Goal: Task Accomplishment & Management: Use online tool/utility

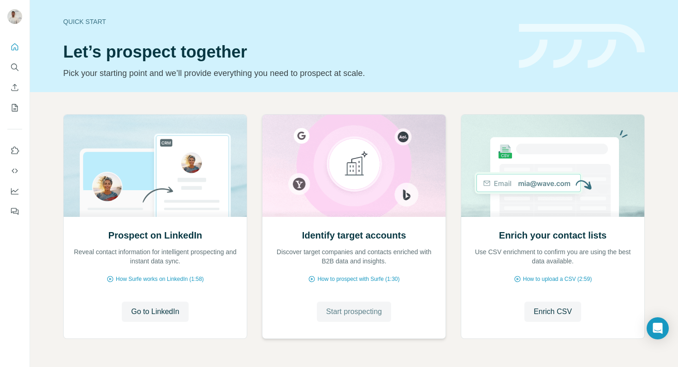
click at [377, 308] on span "Start prospecting" at bounding box center [354, 312] width 56 height 11
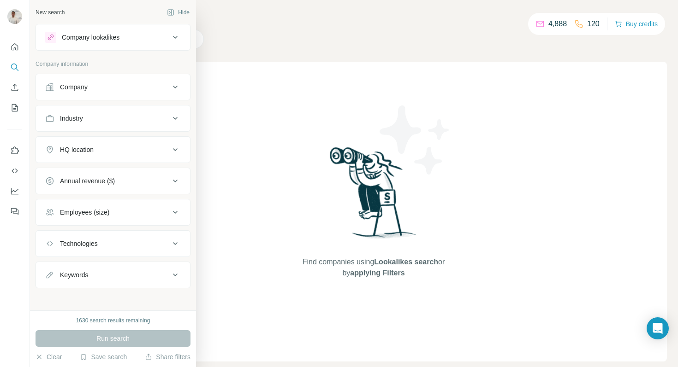
click at [94, 83] on div "Company" at bounding box center [107, 87] width 124 height 9
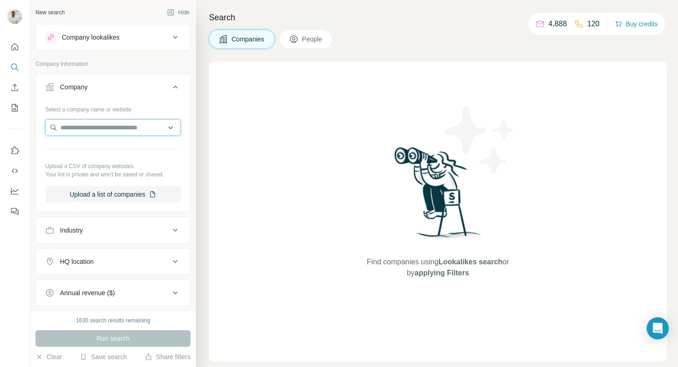
click at [96, 129] on input "text" at bounding box center [113, 127] width 136 height 17
paste input "**********"
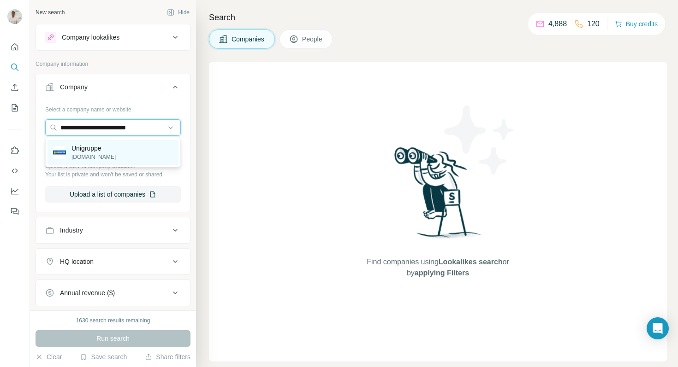
type input "**********"
click at [105, 159] on div "Unigruppe unimarkt.at" at bounding box center [112, 152] width 131 height 25
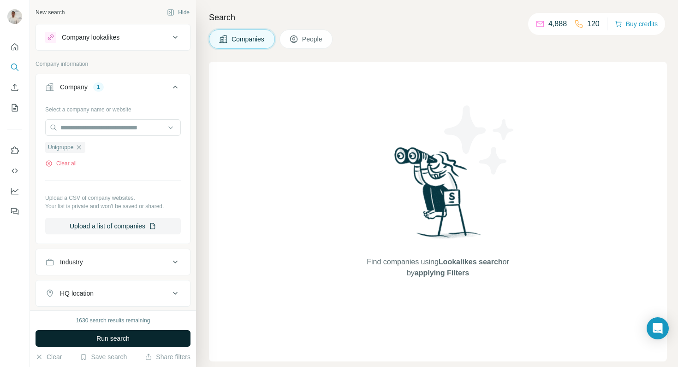
click at [102, 342] on span "Run search" at bounding box center [112, 338] width 33 height 9
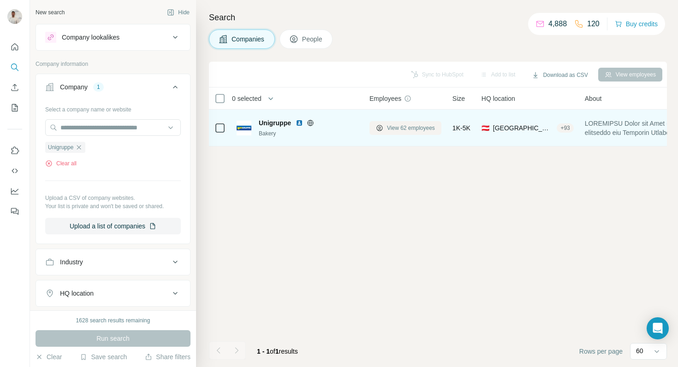
click at [407, 130] on span "View 62 employees" at bounding box center [411, 128] width 48 height 8
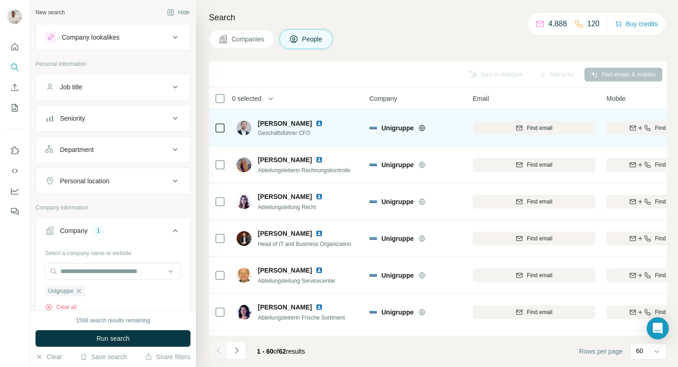
click at [320, 124] on img at bounding box center [318, 123] width 7 height 7
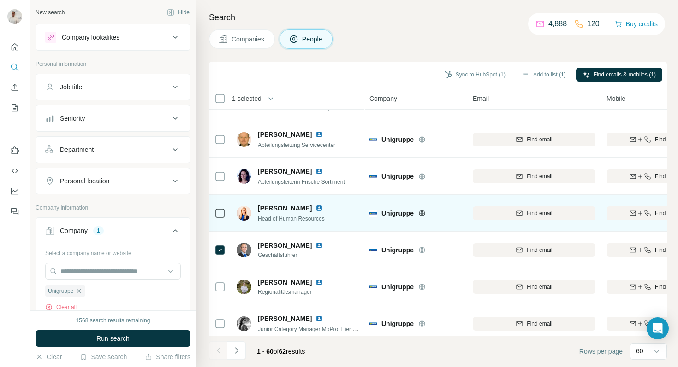
scroll to position [136, 0]
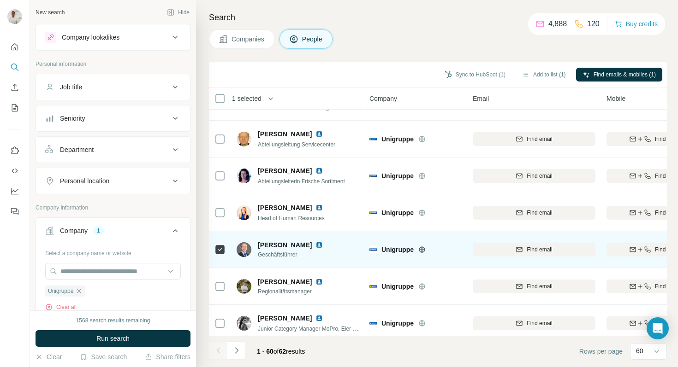
click at [315, 246] on img at bounding box center [318, 245] width 7 height 7
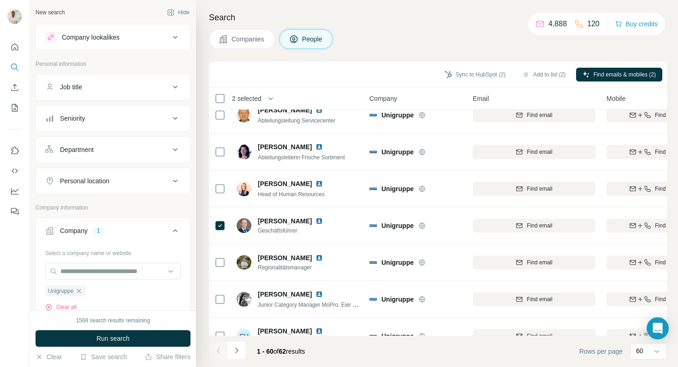
scroll to position [0, 0]
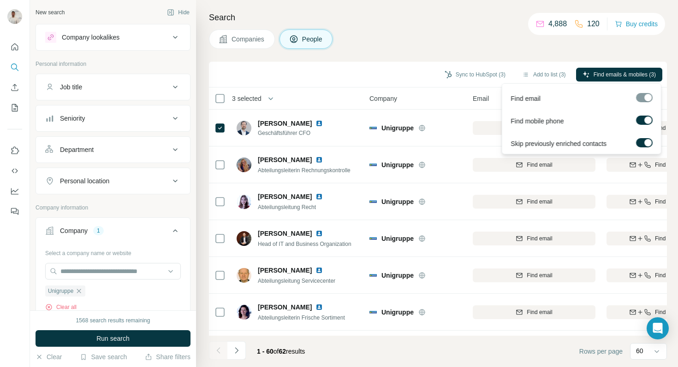
click at [609, 81] on div "Find emails & mobiles (3)" at bounding box center [619, 76] width 86 height 16
click at [614, 77] on span "Find emails & mobiles (3)" at bounding box center [624, 75] width 62 height 8
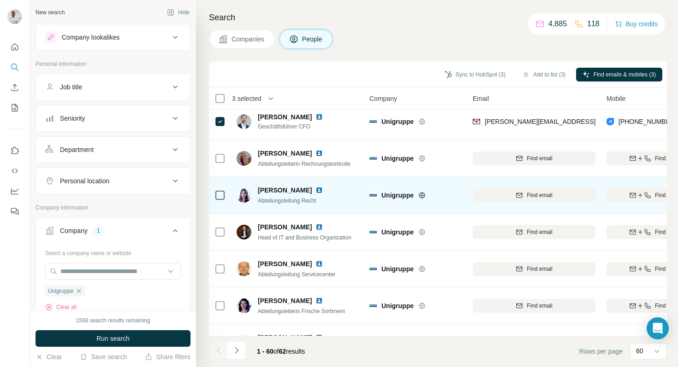
scroll to position [8, 0]
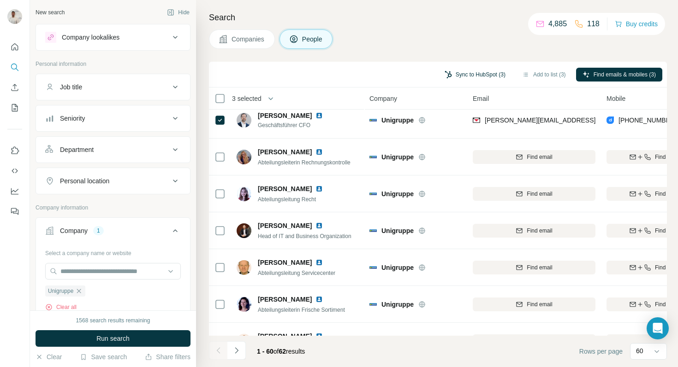
click at [469, 72] on button "Sync to HubSpot (3)" at bounding box center [475, 75] width 74 height 14
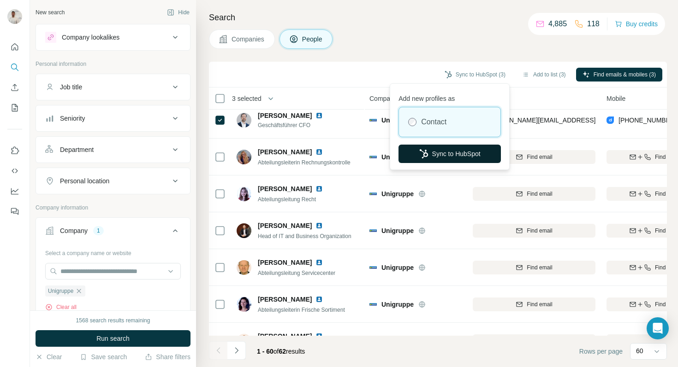
click at [446, 155] on button "Sync to HubSpot" at bounding box center [449, 154] width 102 height 18
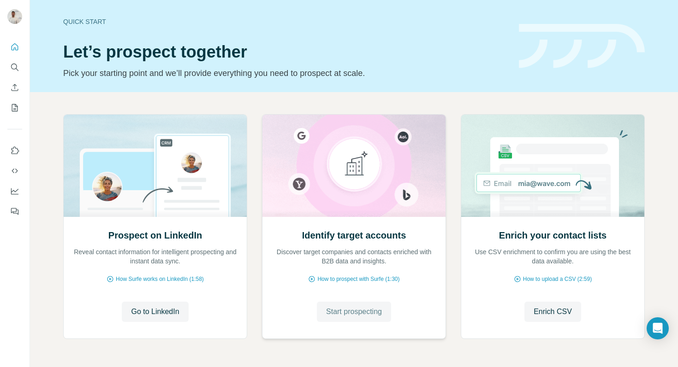
click at [350, 311] on span "Start prospecting" at bounding box center [354, 312] width 56 height 11
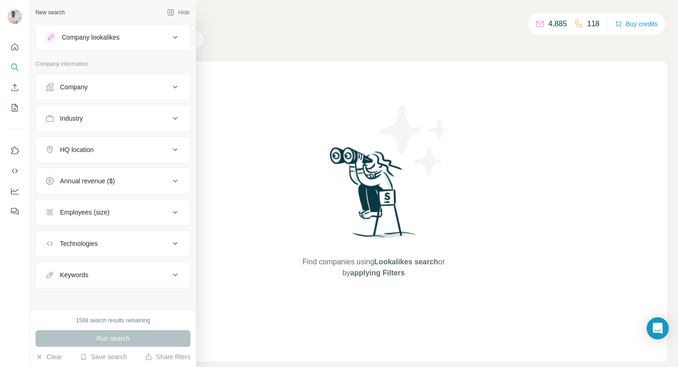
click at [94, 90] on div "Company" at bounding box center [107, 87] width 124 height 9
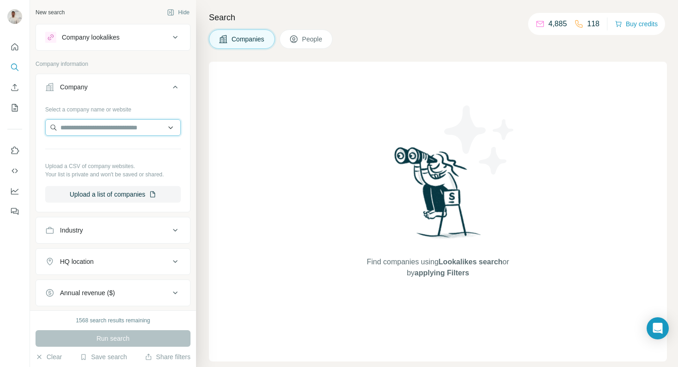
click at [136, 129] on input "text" at bounding box center [113, 127] width 136 height 17
paste input "**********"
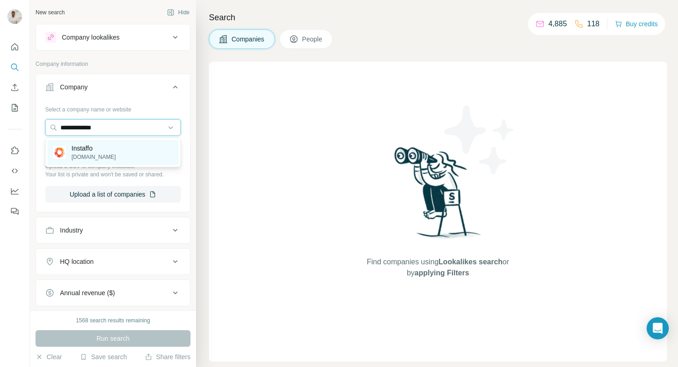
type input "**********"
click at [127, 148] on div "Instaffo [DOMAIN_NAME]" at bounding box center [112, 152] width 131 height 25
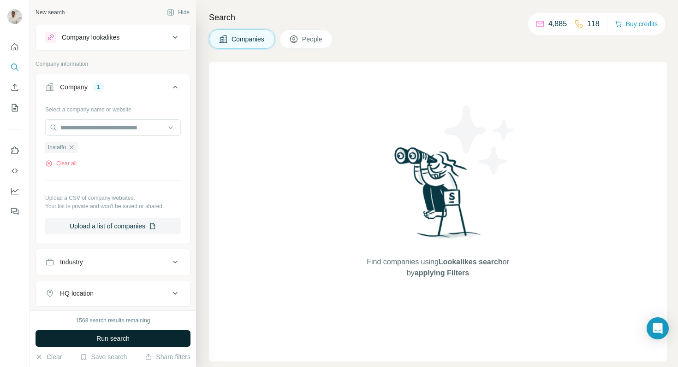
click at [151, 342] on button "Run search" at bounding box center [112, 339] width 155 height 17
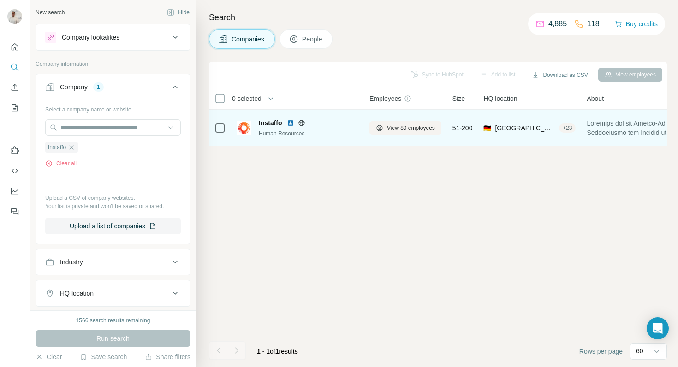
click at [427, 120] on div "View 89 employees" at bounding box center [405, 127] width 72 height 25
click at [414, 130] on span "View 89 employees" at bounding box center [411, 128] width 48 height 8
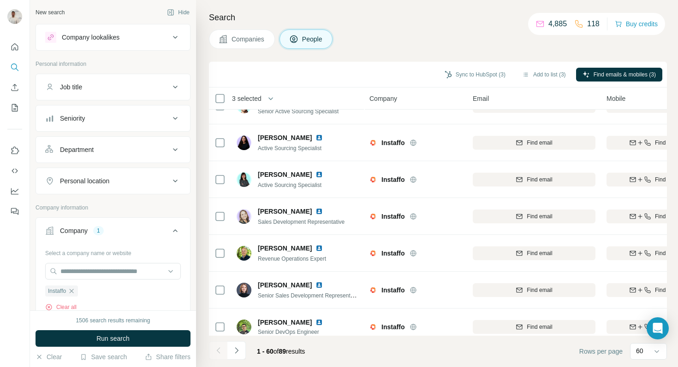
scroll to position [1986, 0]
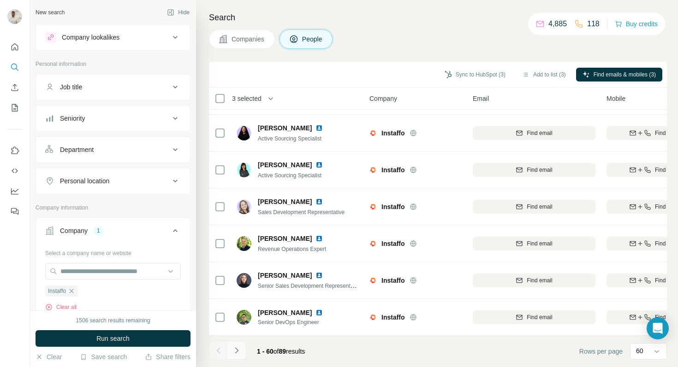
click at [241, 352] on icon "Navigate to next page" at bounding box center [236, 350] width 9 height 9
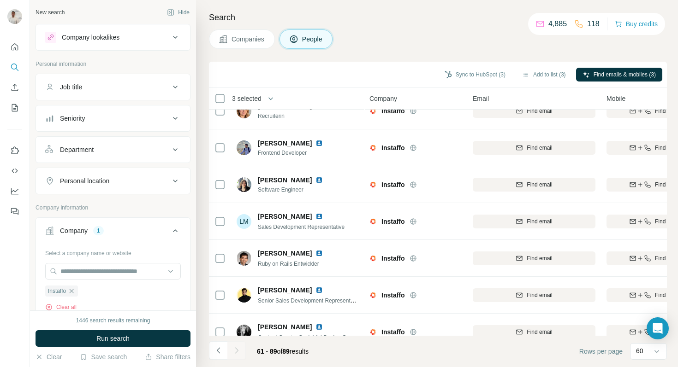
scroll to position [0, 0]
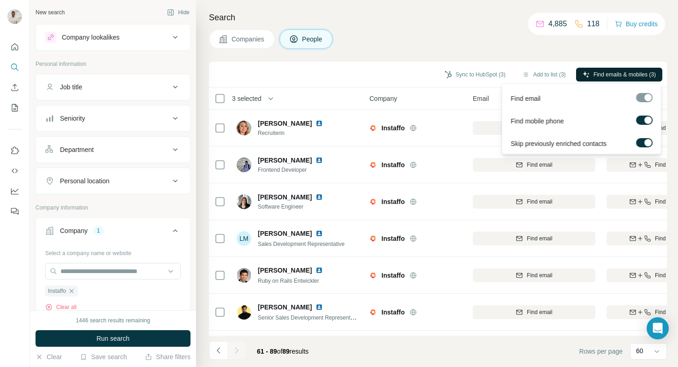
click at [609, 78] on button "Find emails & mobiles (3)" at bounding box center [619, 75] width 86 height 14
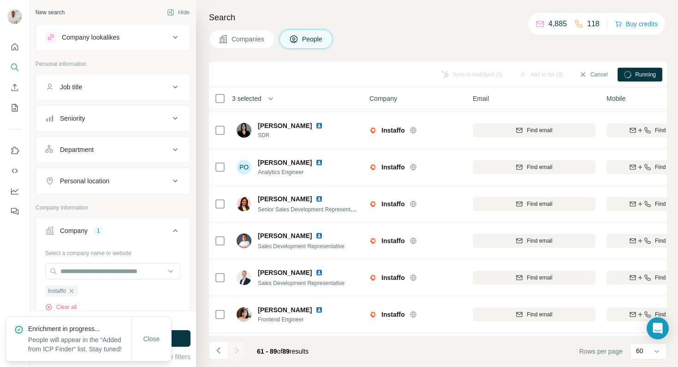
scroll to position [843, 0]
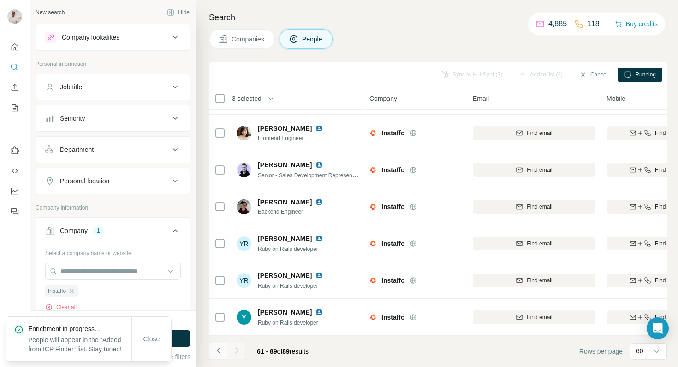
click at [219, 354] on icon "Navigate to previous page" at bounding box center [218, 350] width 9 height 9
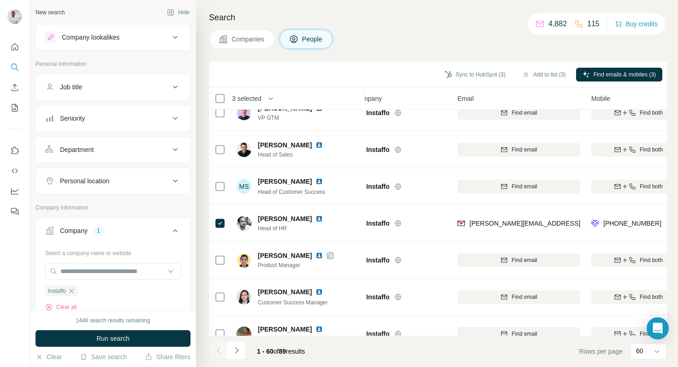
scroll to position [89, 0]
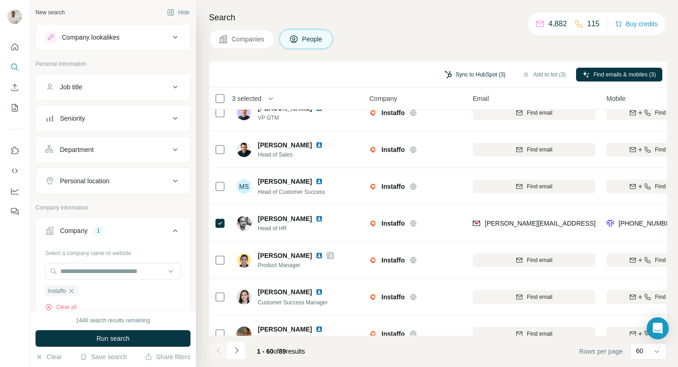
click at [460, 73] on button "Sync to HubSpot (3)" at bounding box center [475, 75] width 74 height 14
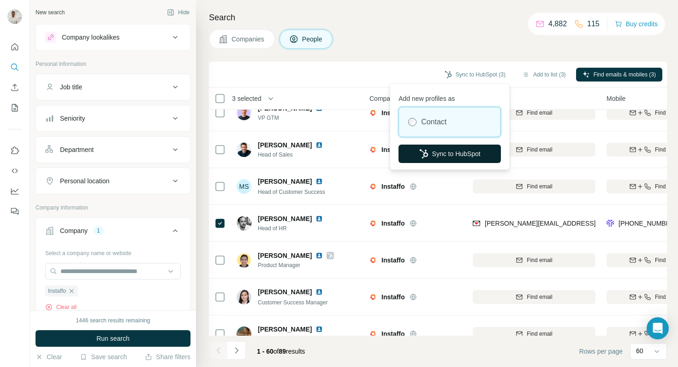
click at [442, 155] on button "Sync to HubSpot" at bounding box center [449, 154] width 102 height 18
